Goal: Task Accomplishment & Management: Use online tool/utility

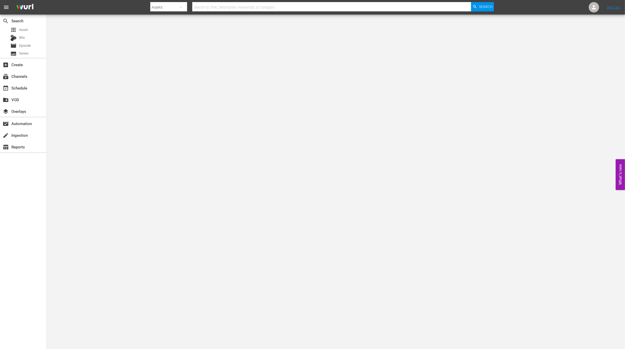
click at [154, 7] on div "Assets" at bounding box center [168, 7] width 37 height 15
click at [163, 23] on div "Channels" at bounding box center [167, 22] width 21 height 8
click at [209, 1] on div "Channels Series Episodes Bits Assets" at bounding box center [312, 174] width 625 height 349
click at [210, 2] on div at bounding box center [322, 1] width 344 height 1
click at [210, 4] on input "text" at bounding box center [331, 7] width 279 height 12
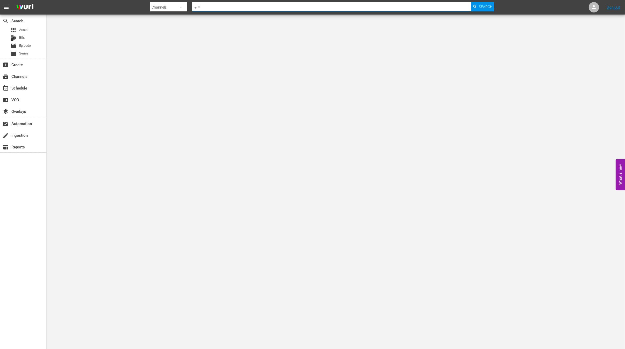
type input "ㅜ"
type input "new kpop"
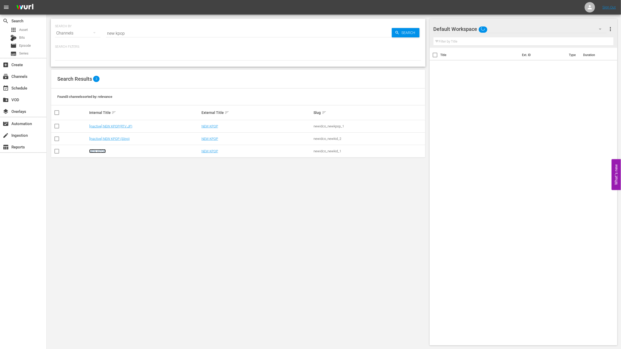
click at [95, 152] on link "NEW KPOP" at bounding box center [97, 151] width 17 height 4
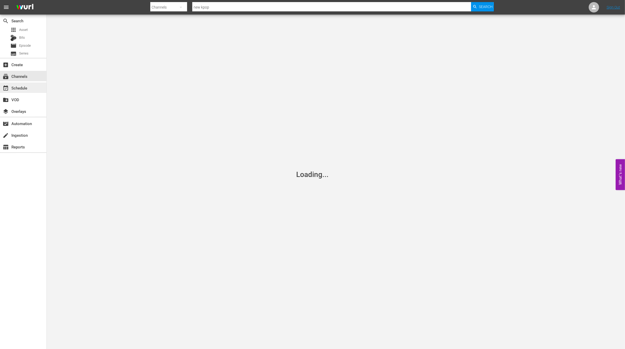
click at [33, 88] on div "event_available Schedule" at bounding box center [23, 87] width 46 height 10
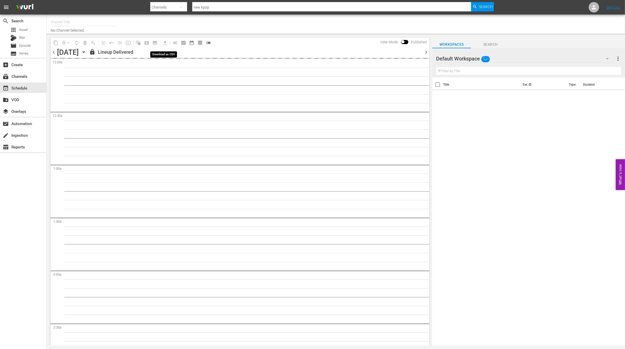
type input "NEW KPOP (617)"
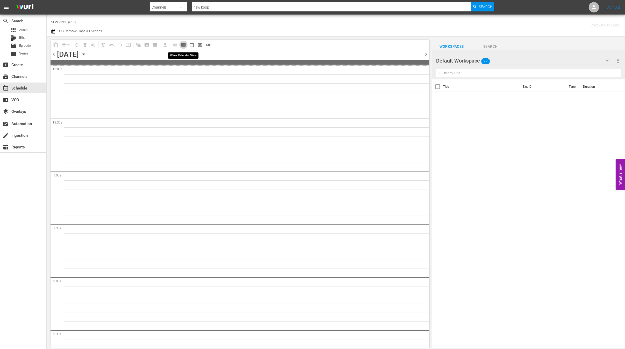
click at [183, 41] on button "calendar_view_week_outlined" at bounding box center [183, 45] width 8 height 8
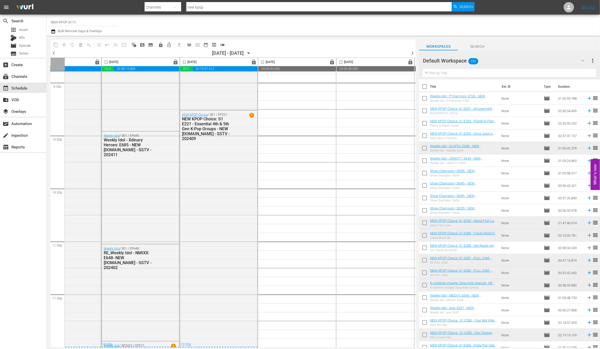
scroll to position [2104, 120]
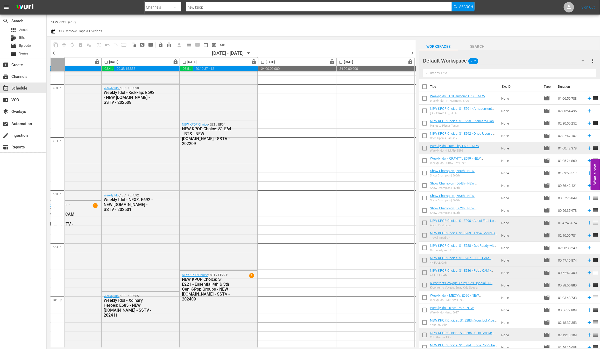
drag, startPoint x: 425, startPoint y: 126, endPoint x: 523, endPoint y: 346, distance: 241.1
